Goal: Unclear

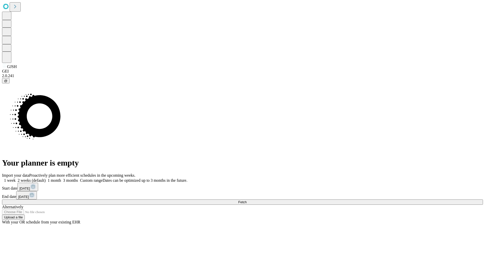
click at [247, 200] on span "Fetch" at bounding box center [242, 202] width 8 height 4
